Goal: Find specific page/section: Find specific page/section

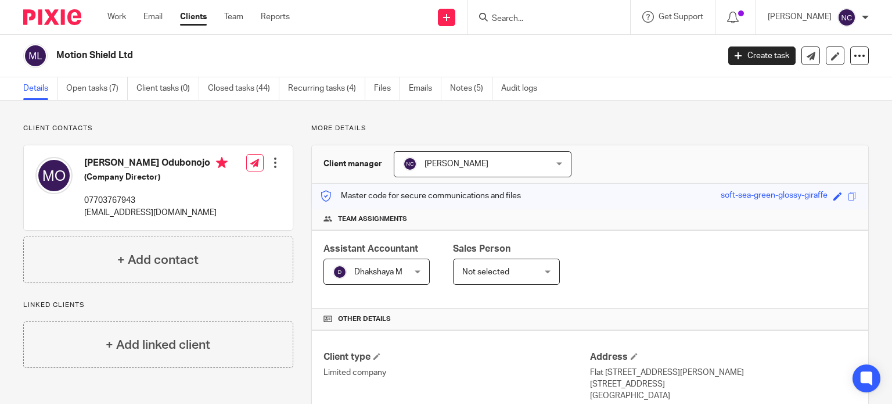
scroll to position [235, 0]
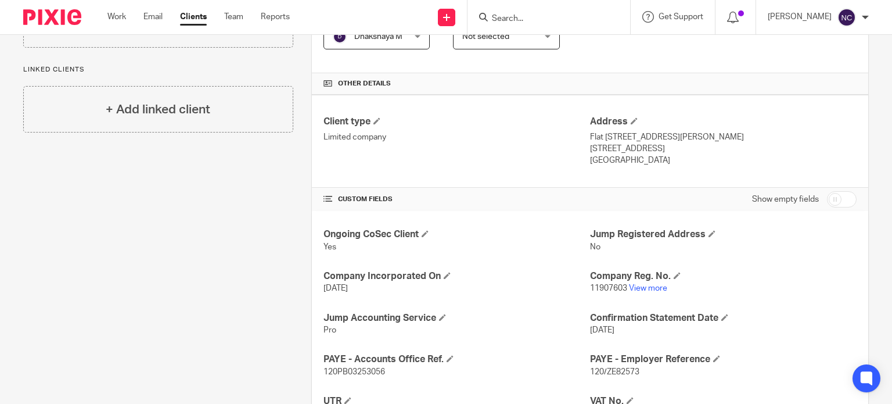
paste input "Concert Bio Ltd"
click at [520, 20] on input "Concert Bio Ltd" at bounding box center [543, 19] width 105 height 10
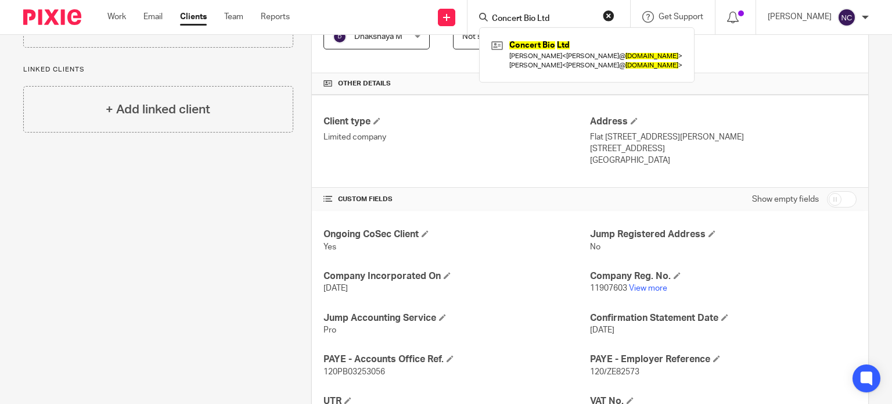
type input "Concert Bio Ltd"
click button "submit" at bounding box center [0, 0] width 0 height 0
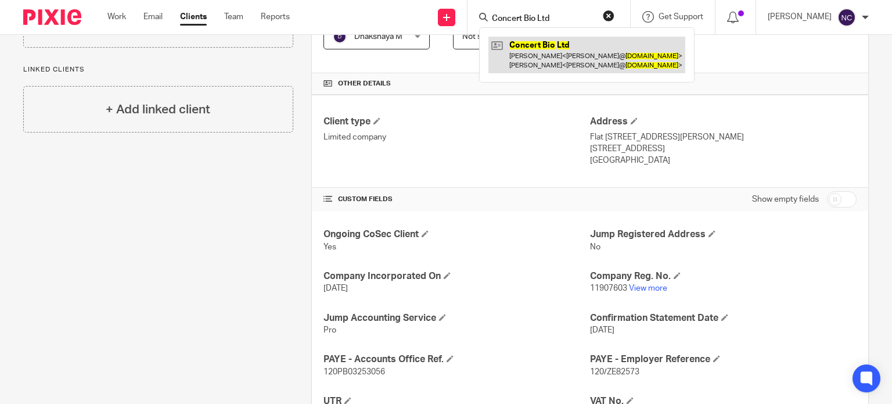
click at [547, 44] on link at bounding box center [586, 55] width 197 height 36
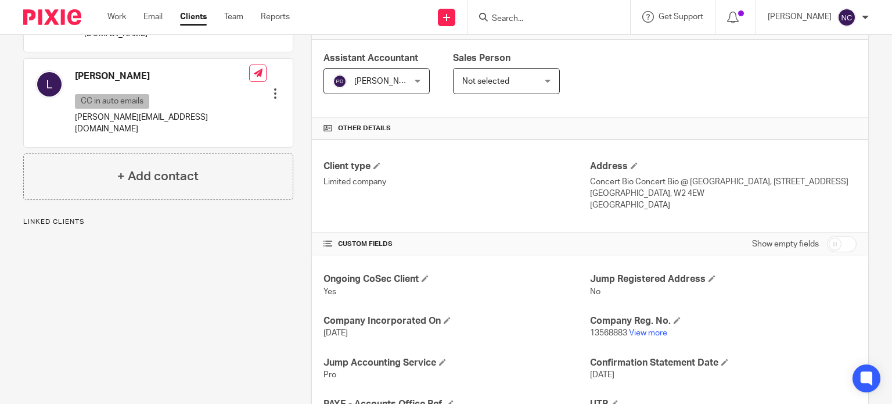
scroll to position [215, 0]
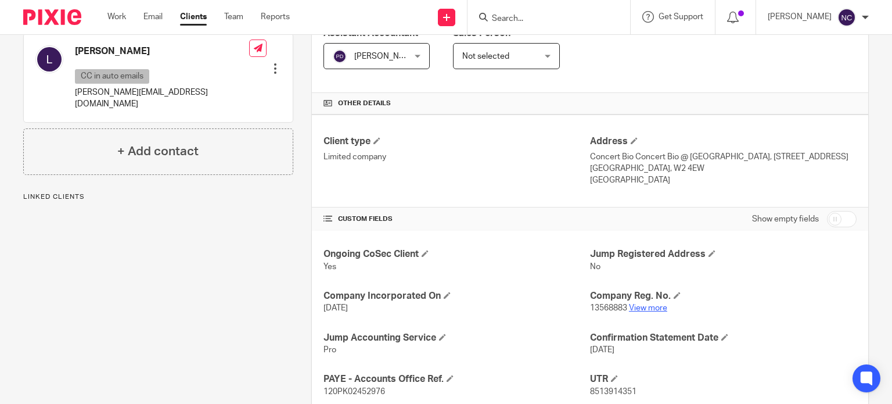
click at [644, 312] on link "View more" at bounding box center [648, 308] width 38 height 8
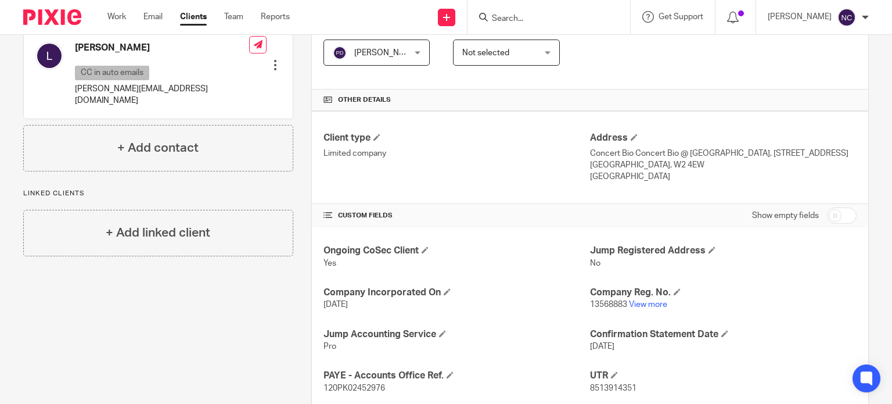
paste input "[PERSON_NAME] Plant Hire Ltd"
click at [515, 20] on input "[PERSON_NAME] Plant Hire Ltd" at bounding box center [543, 19] width 105 height 10
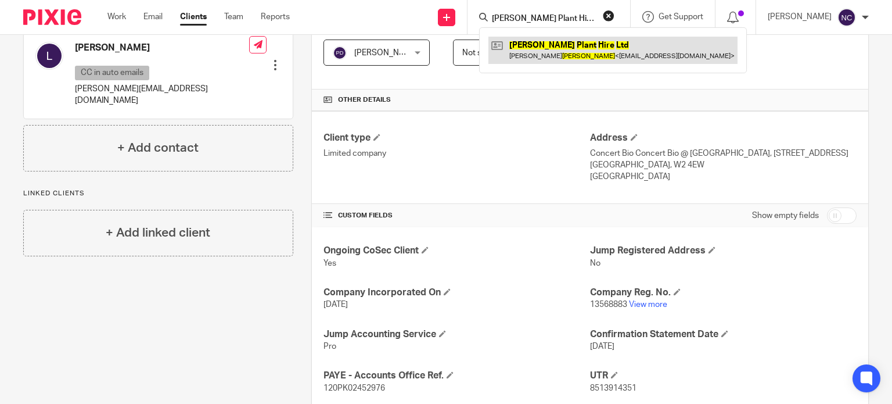
type input "[PERSON_NAME] Plant Hire Ltd"
click at [529, 45] on link at bounding box center [612, 50] width 249 height 27
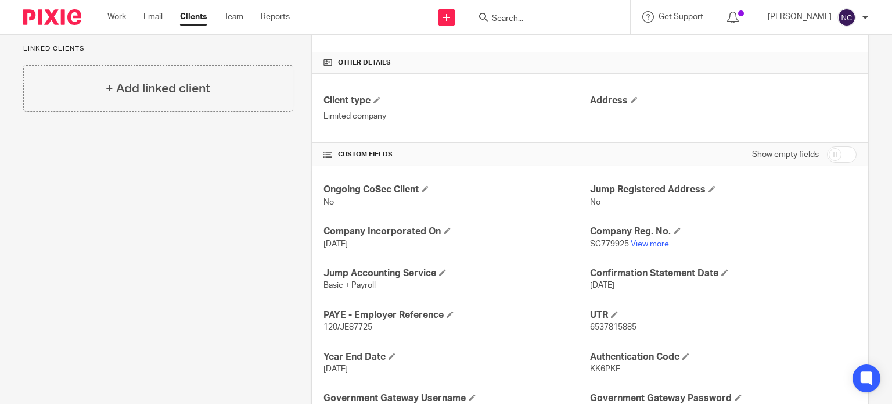
scroll to position [257, 0]
